Goal: Answer question/provide support: Participate in discussion

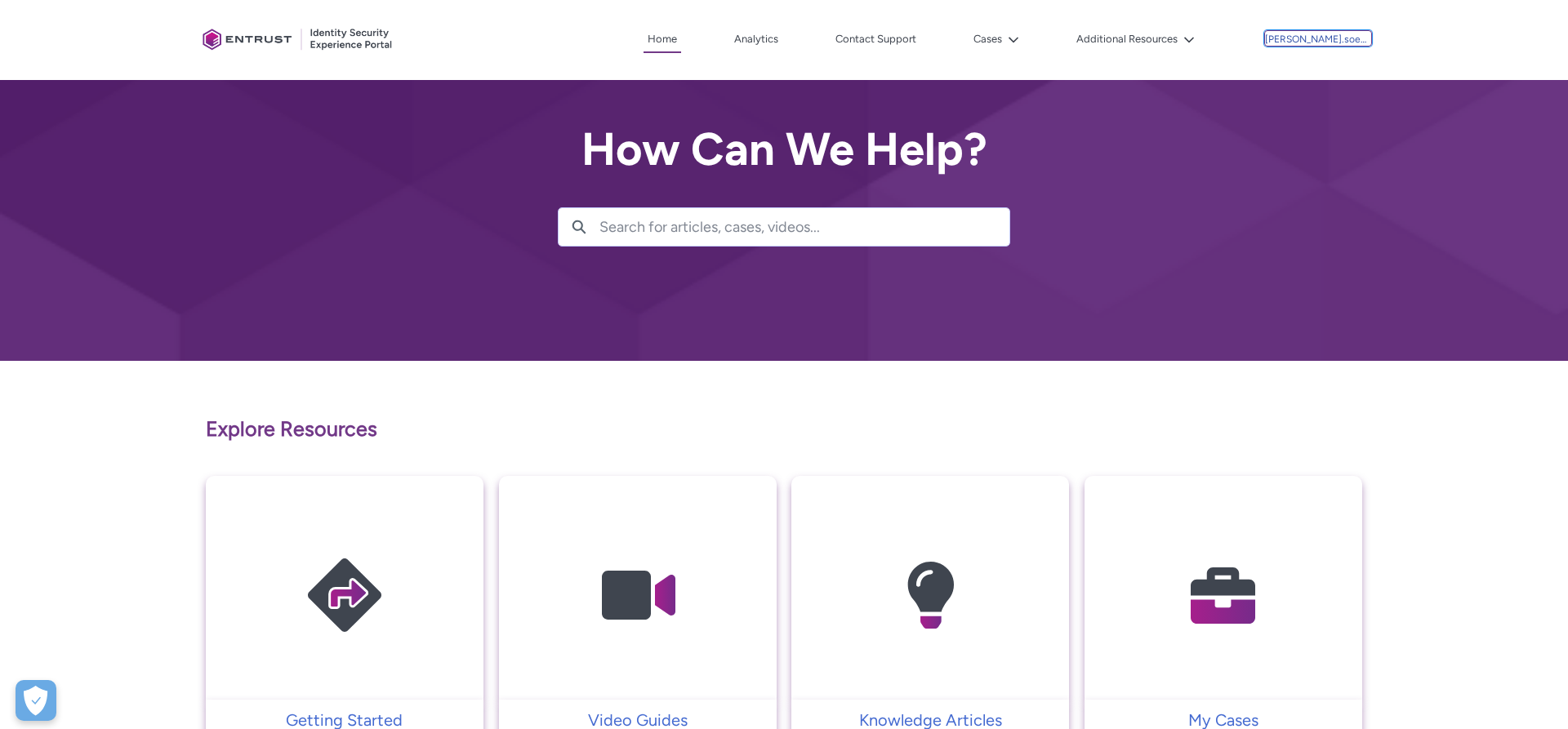
click at [1332, 39] on p "[PERSON_NAME].soemai" at bounding box center [1318, 40] width 106 height 12
click at [1003, 39] on div "Cases" at bounding box center [972, 39] width 103 height 24
click at [1023, 42] on button "Cases" at bounding box center [997, 39] width 54 height 24
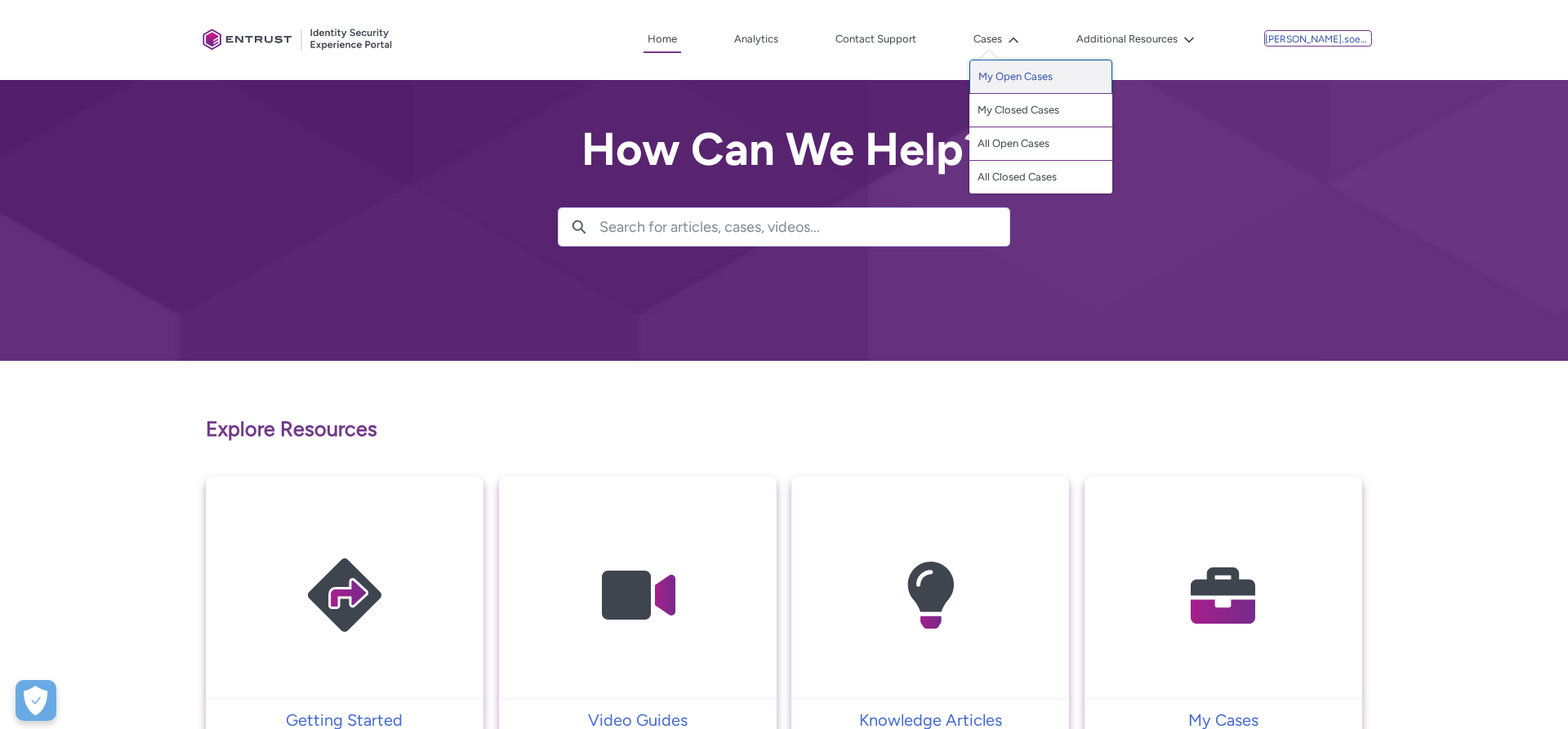
click at [1065, 73] on link "My Open Cases" at bounding box center [1041, 76] width 143 height 34
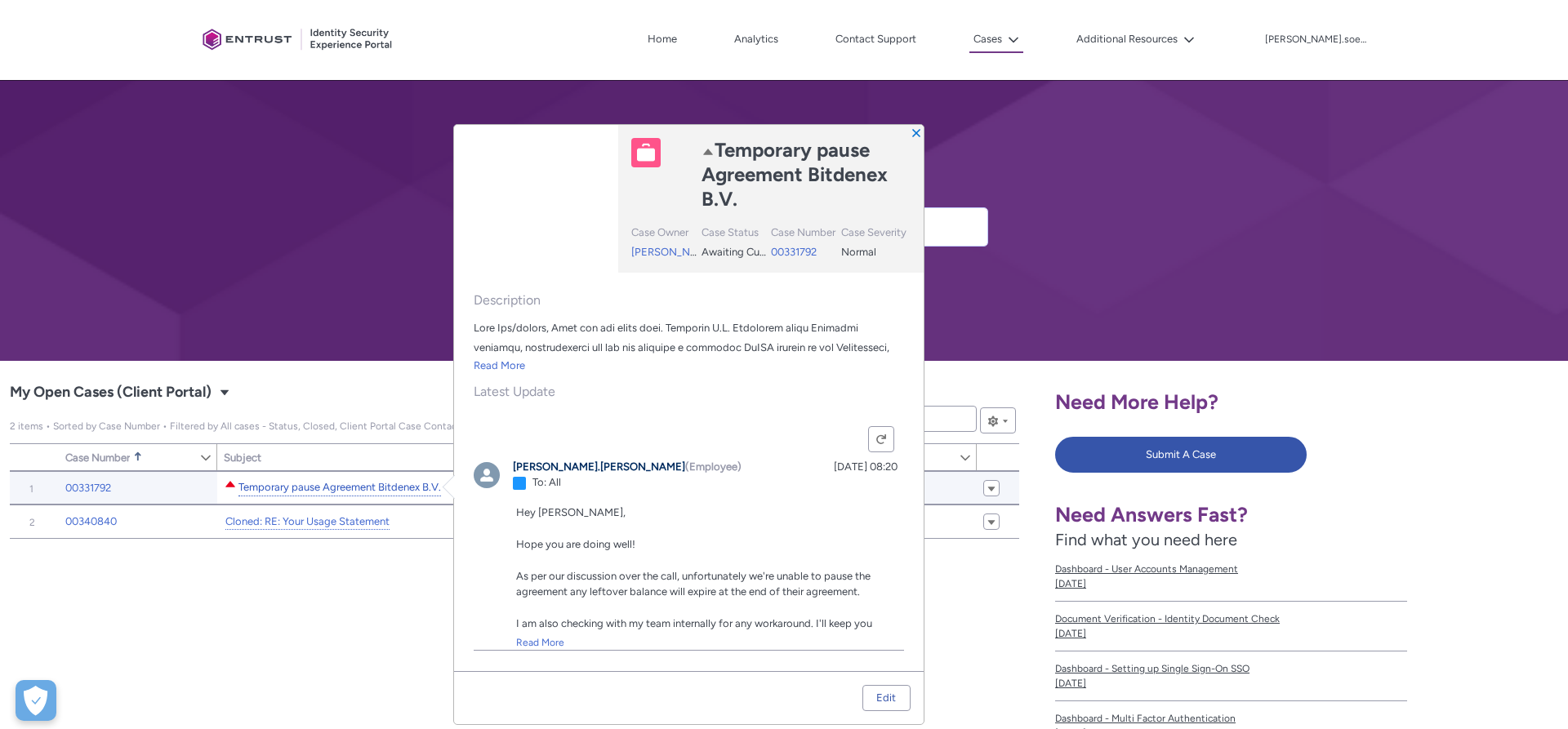
click at [372, 487] on link "Temporary pause Agreement Bitdenex B.V." at bounding box center [340, 488] width 203 height 17
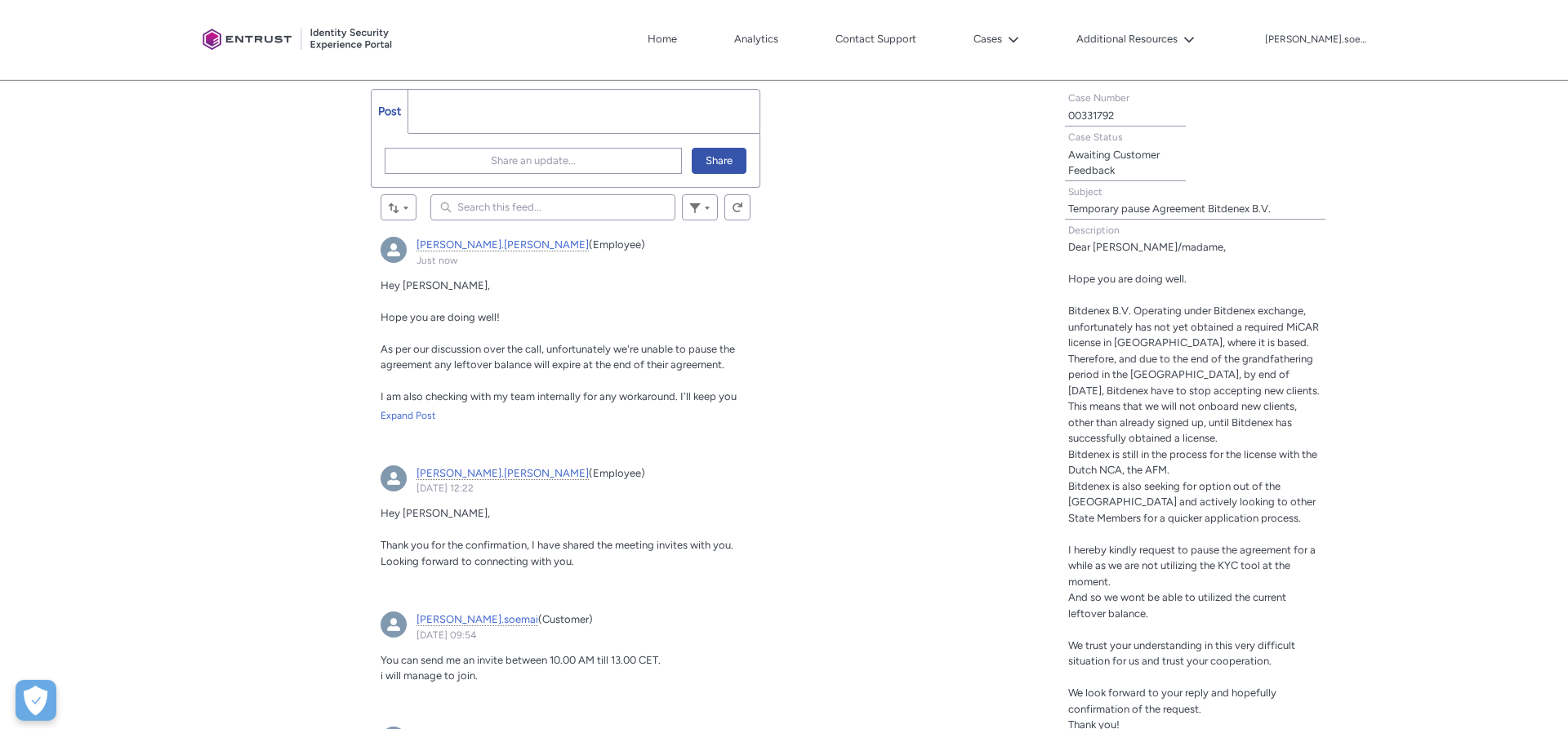
scroll to position [500, 0]
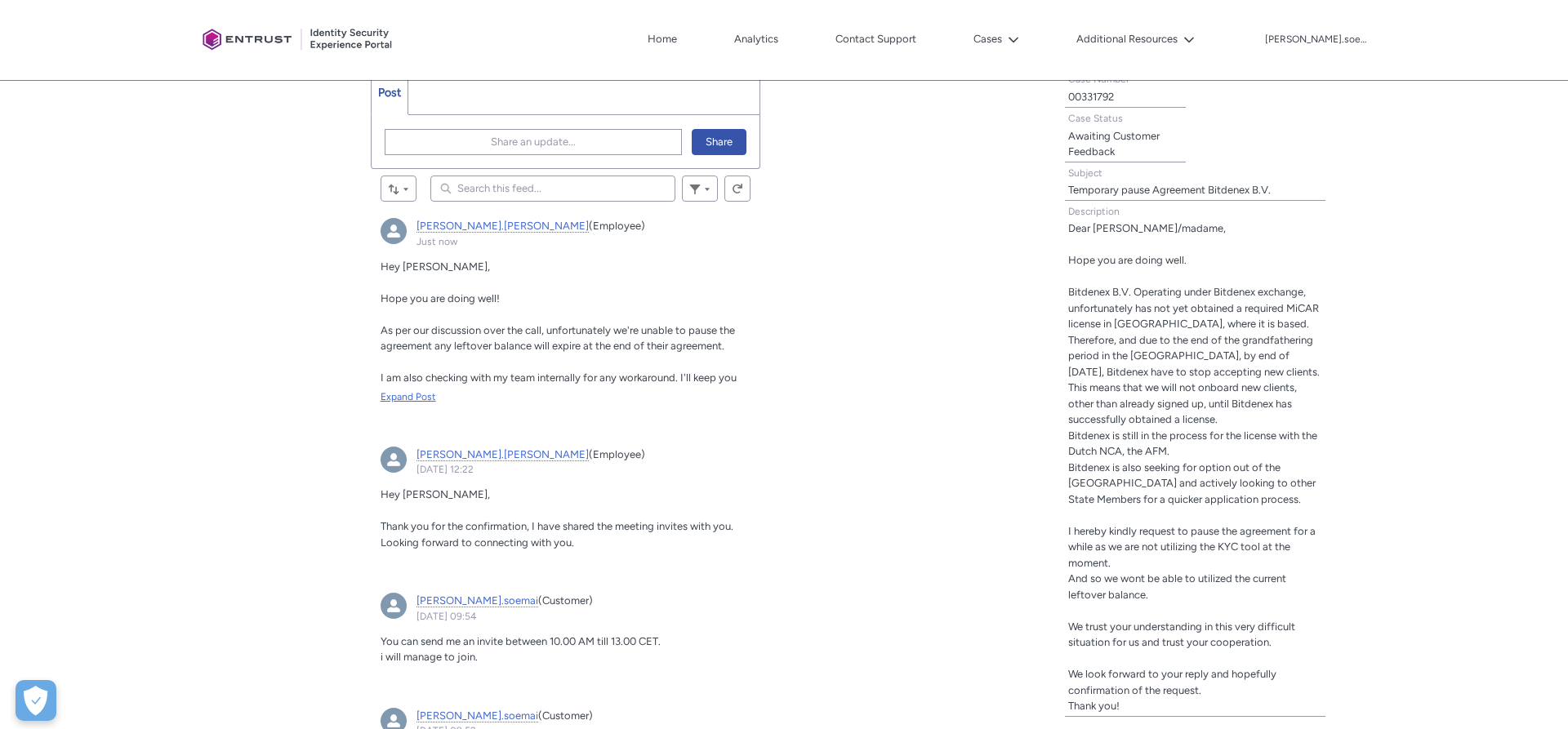
click at [413, 393] on div "Expand Post" at bounding box center [566, 396] width 371 height 15
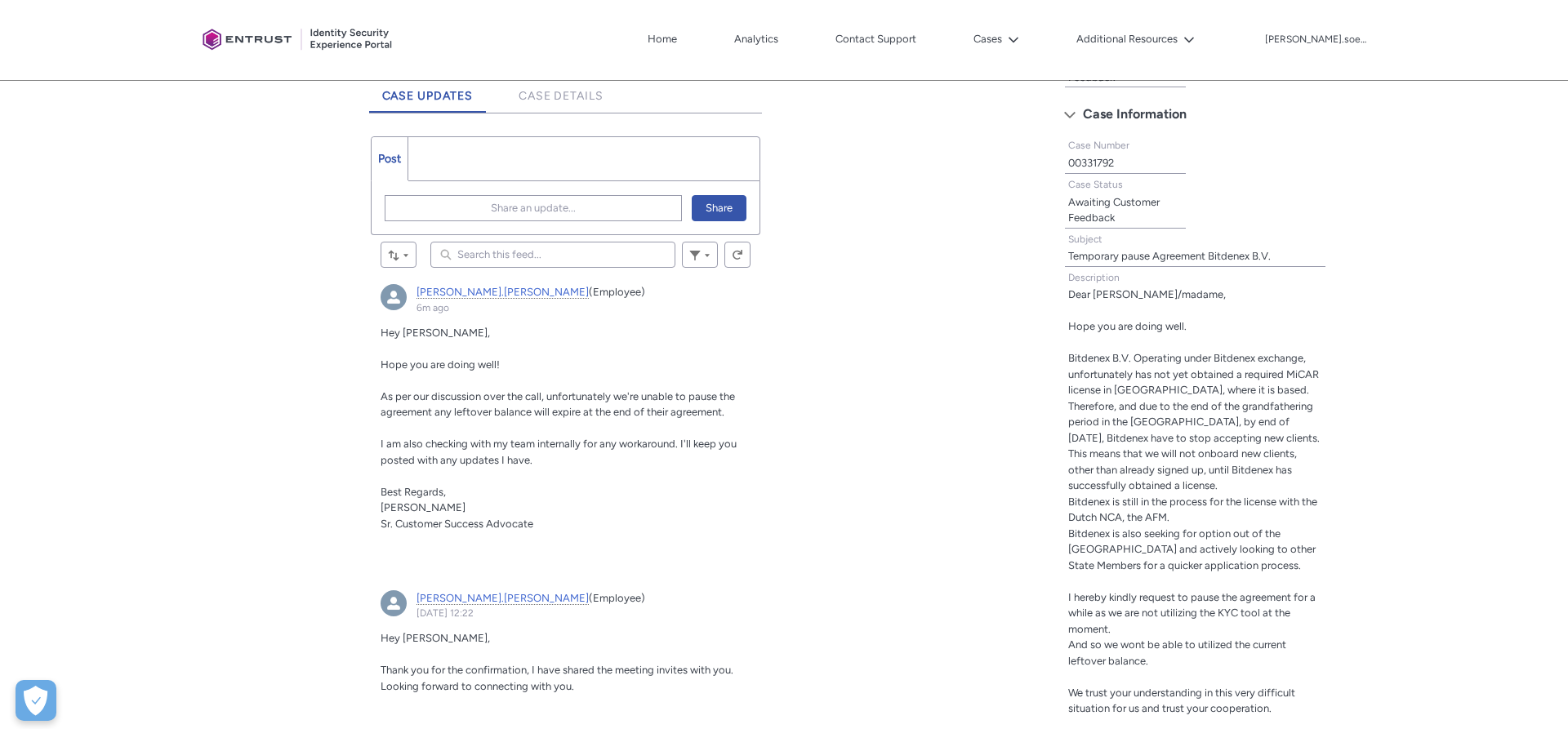
scroll to position [249, 0]
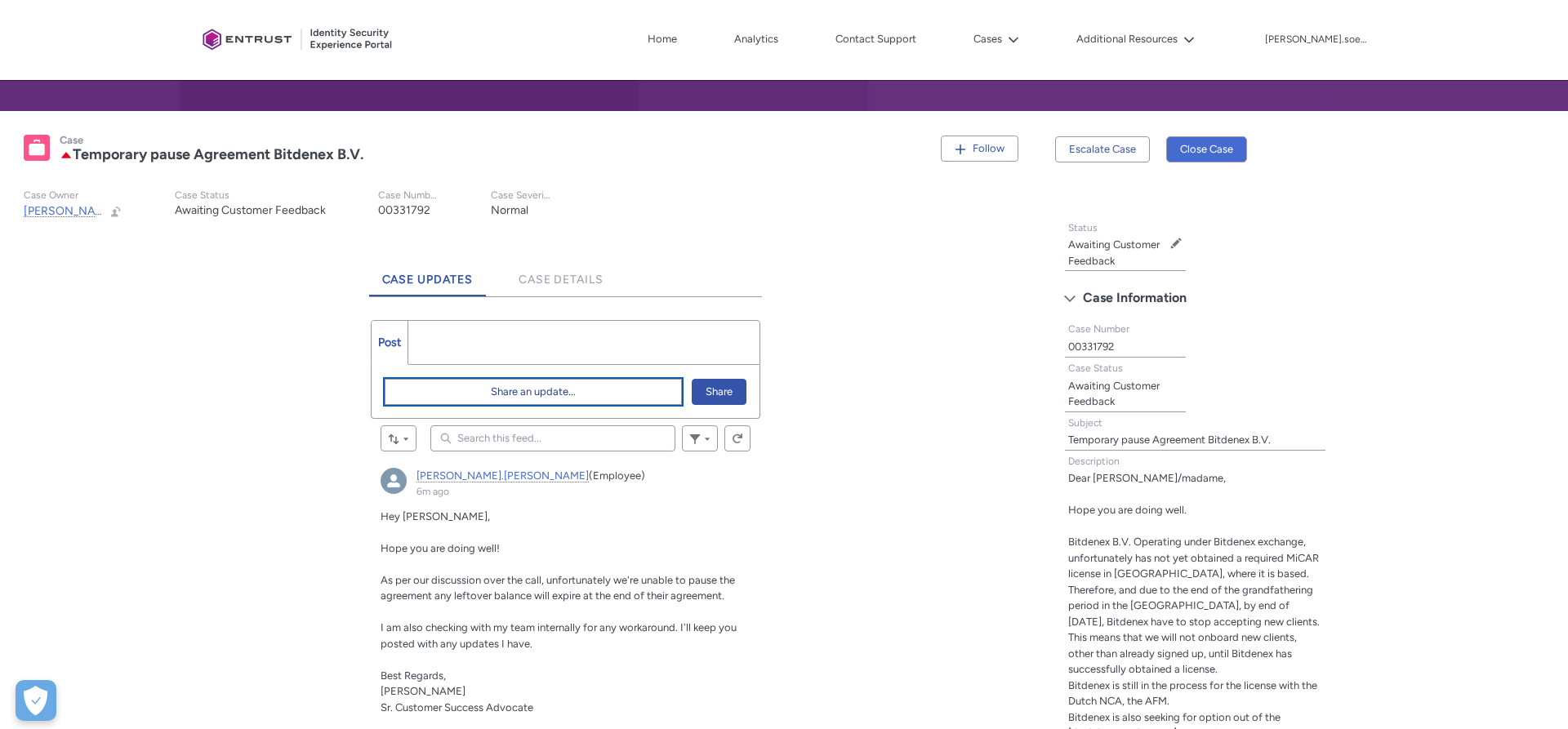
click at [506, 396] on span "Share an update..." at bounding box center [533, 391] width 84 height 24
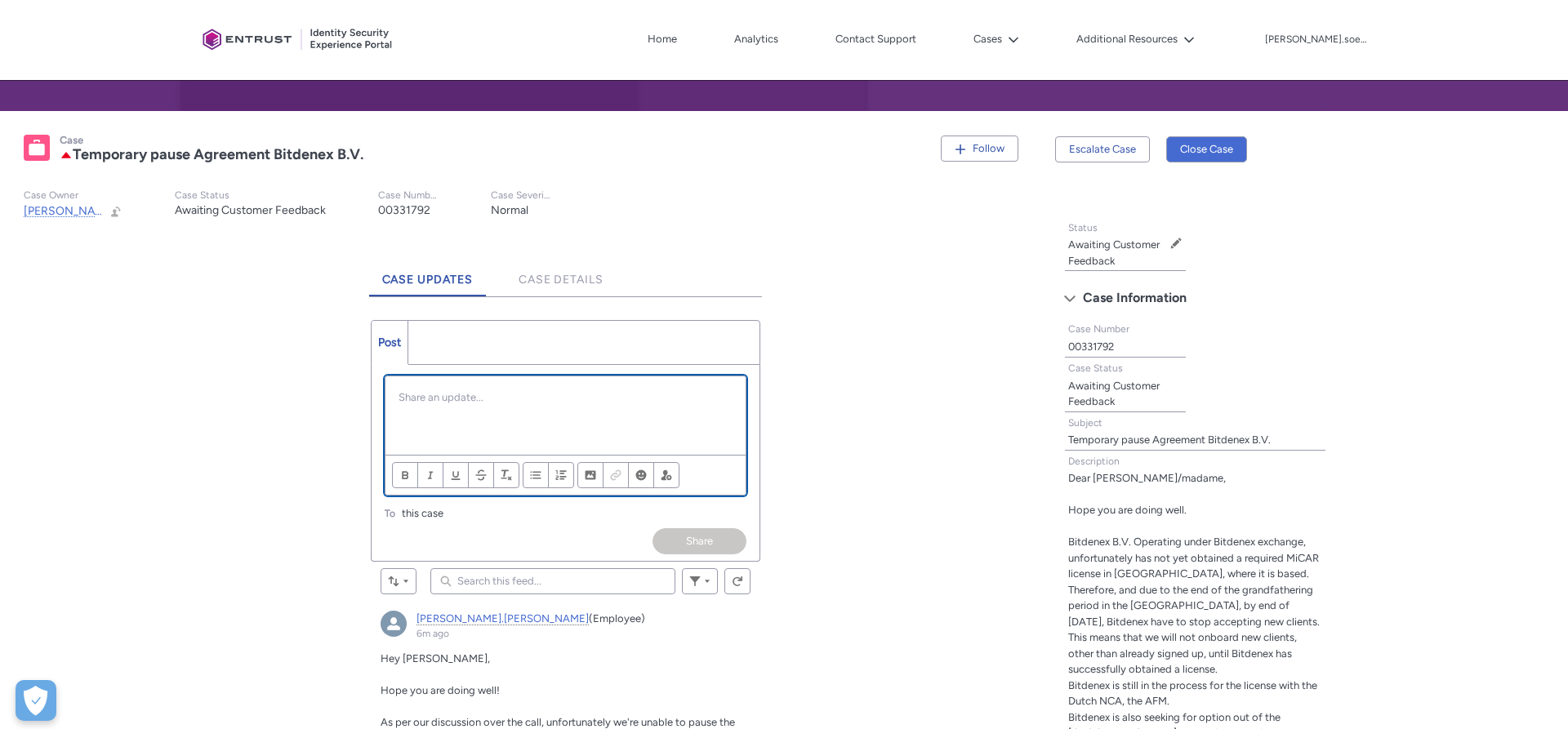
scroll to position [190, 0]
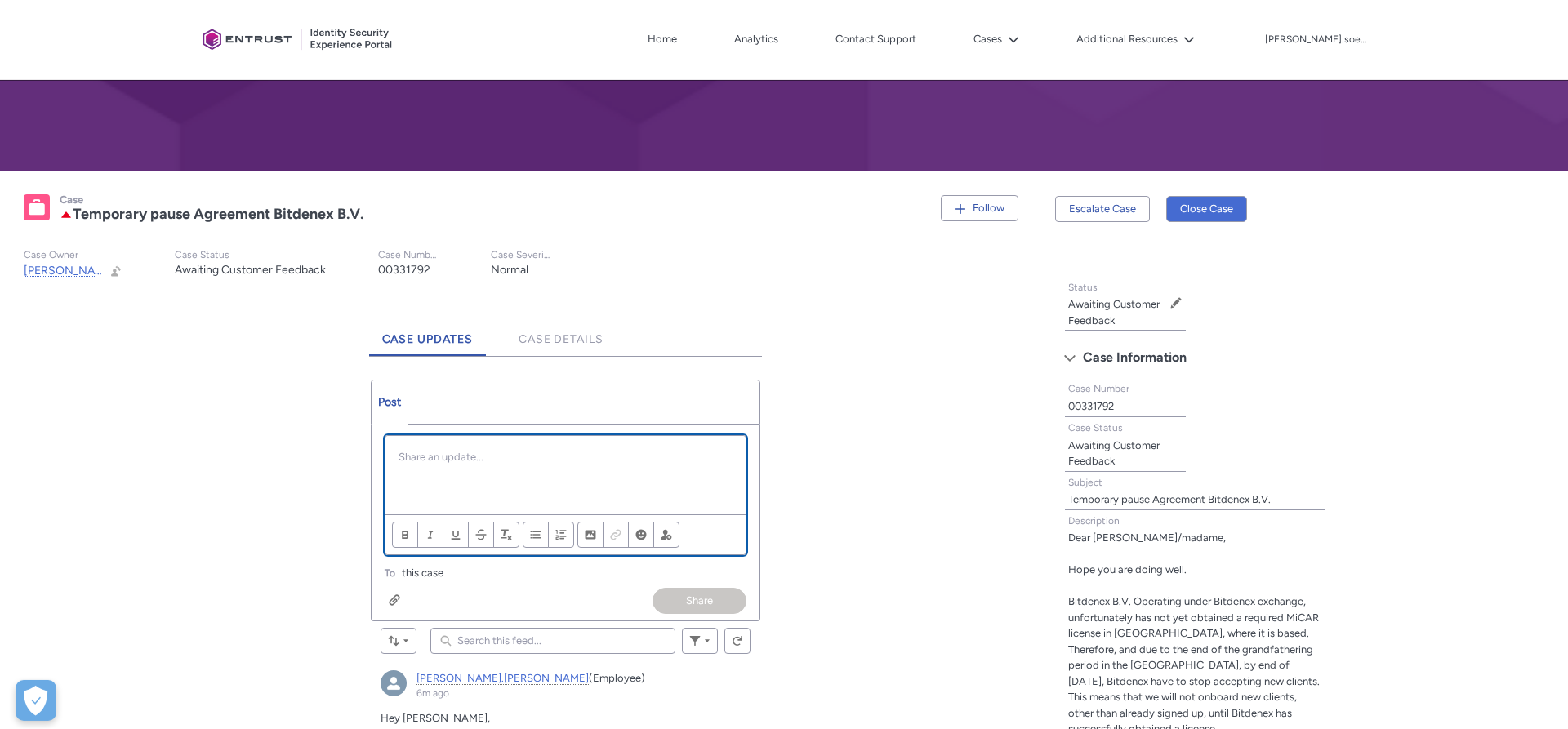
click at [471, 457] on p "Chatter Publisher" at bounding box center [566, 457] width 335 height 17
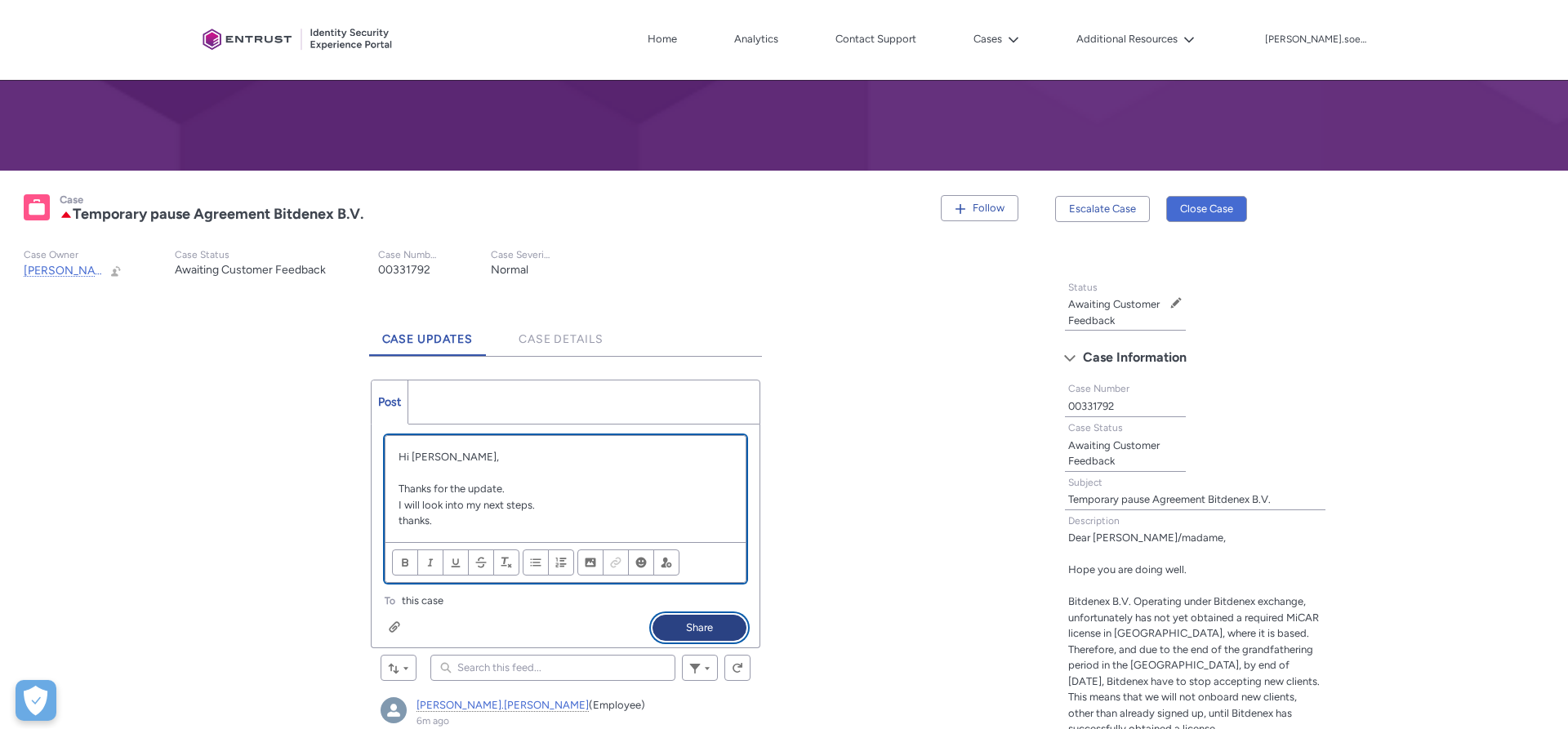
click at [690, 624] on button "Share" at bounding box center [699, 627] width 94 height 26
